Goal: Task Accomplishment & Management: Manage account settings

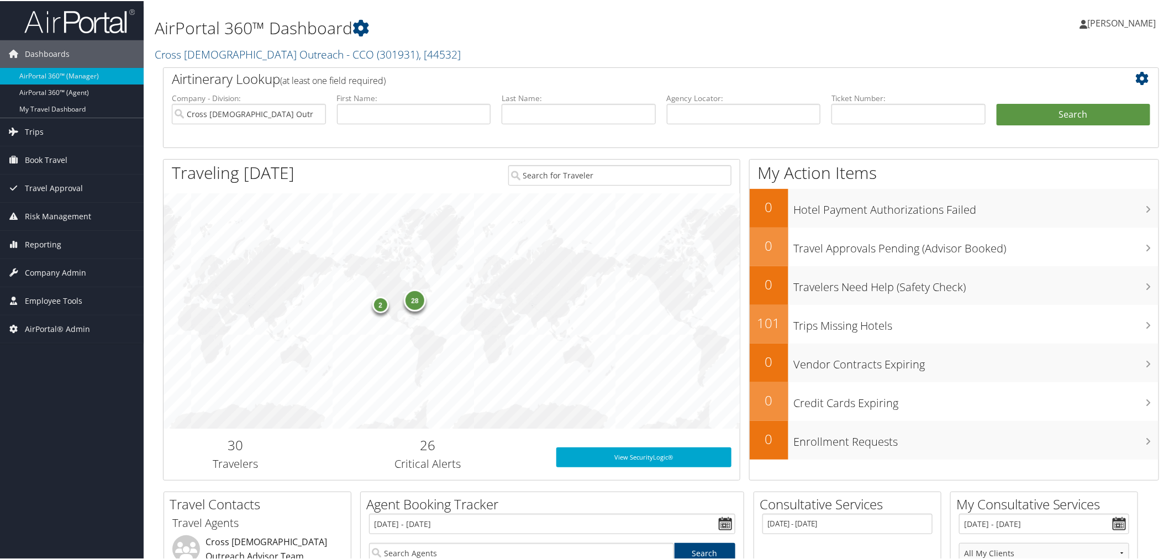
click at [452, 27] on h1 "AirPortal 360™ Dashboard" at bounding box center [492, 26] width 675 height 23
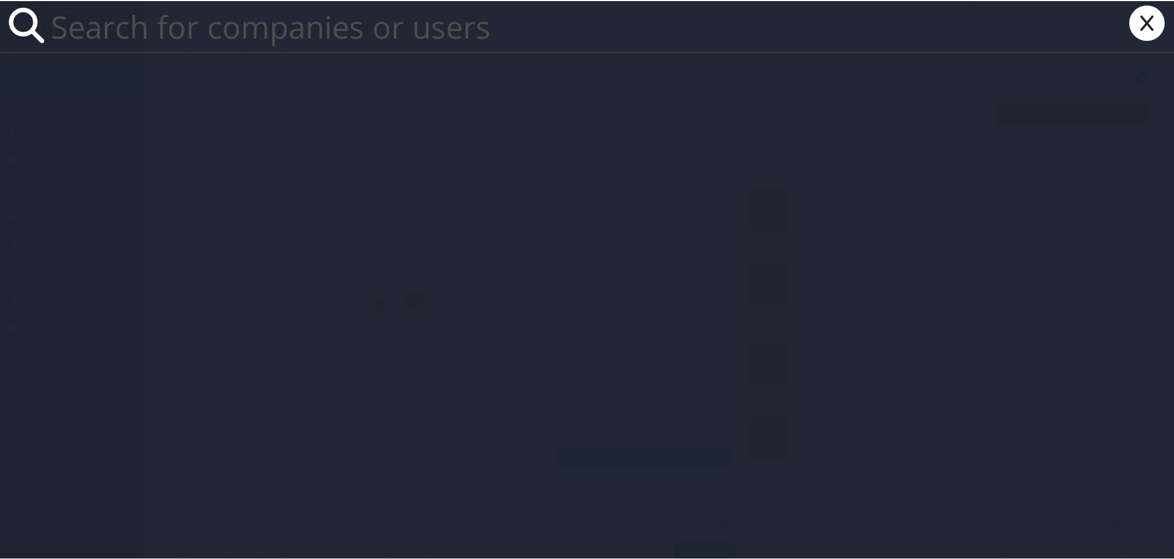
paste input "[EMAIL_ADDRESS][DOMAIN_NAME]"
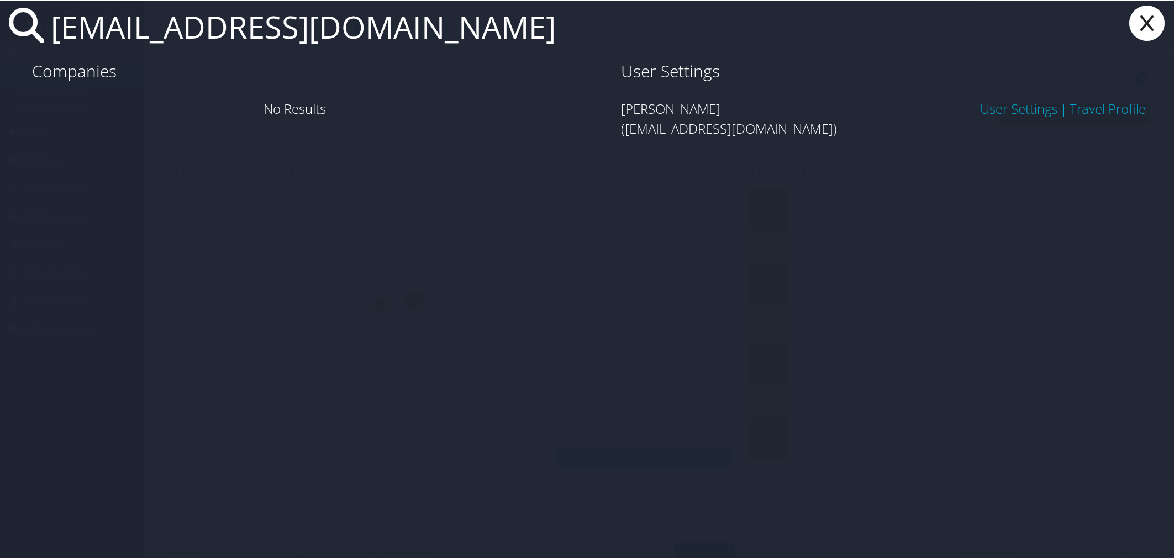
type input "[EMAIL_ADDRESS][DOMAIN_NAME]"
click at [995, 103] on link "User Settings" at bounding box center [1018, 107] width 77 height 18
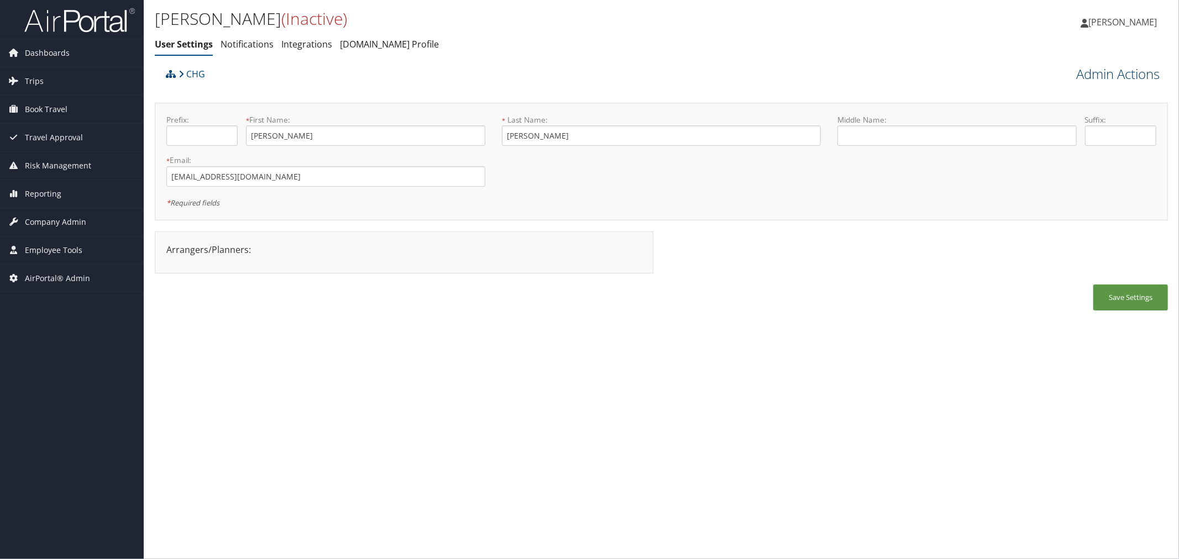
click at [1114, 73] on link "Admin Actions" at bounding box center [1117, 74] width 83 height 19
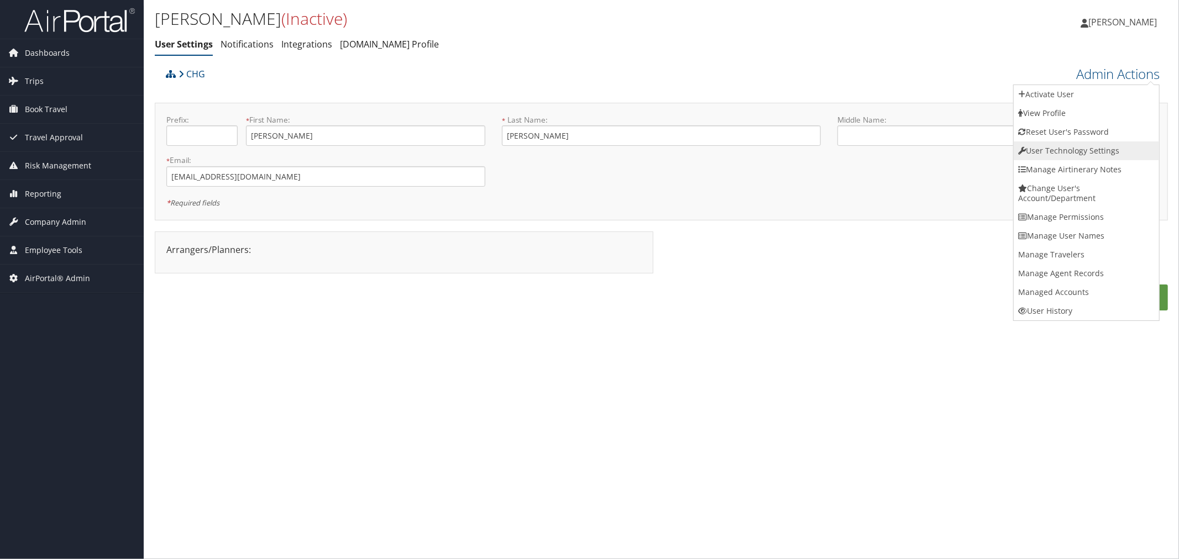
click at [1069, 145] on link "User Technology Settings" at bounding box center [1086, 150] width 145 height 19
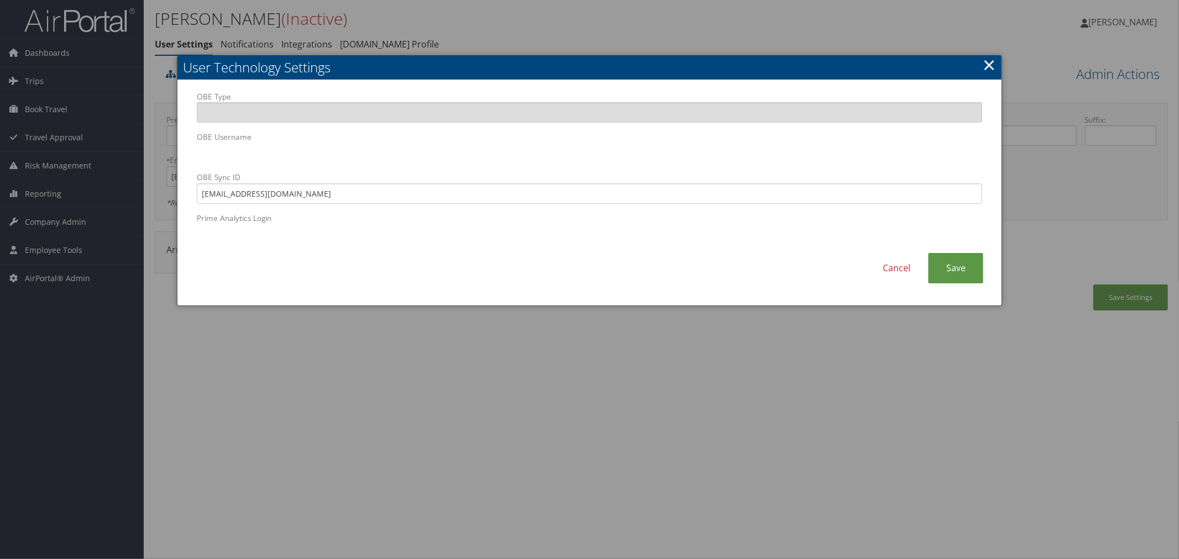
click at [181, 156] on div "OBE Type OBE Username OBE Sync ID drharnek.singh@gmail.com Prime Analytics Logi…" at bounding box center [589, 192] width 824 height 225
